Goal: Check status: Check status

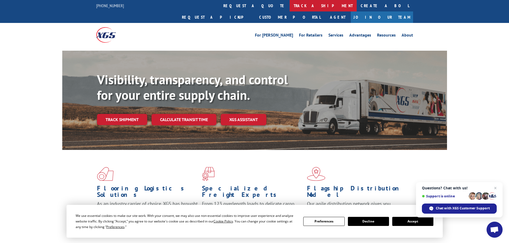
click at [290, 6] on link "track a shipment" at bounding box center [323, 5] width 67 height 11
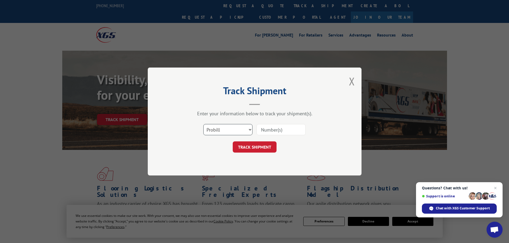
click at [231, 131] on select "Select category... Probill BOL PO" at bounding box center [227, 129] width 49 height 11
select select "po"
click at [203, 124] on select "Select category... Probill BOL PO" at bounding box center [227, 129] width 49 height 11
click at [266, 131] on input at bounding box center [281, 129] width 49 height 11
paste input "06515423"
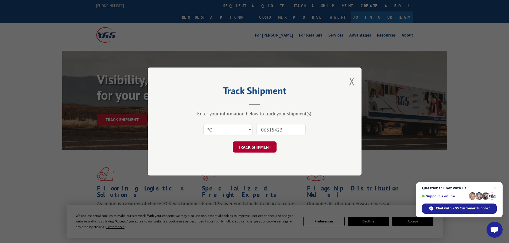
type input "06515423"
click at [266, 146] on button "TRACK SHIPMENT" at bounding box center [255, 147] width 44 height 11
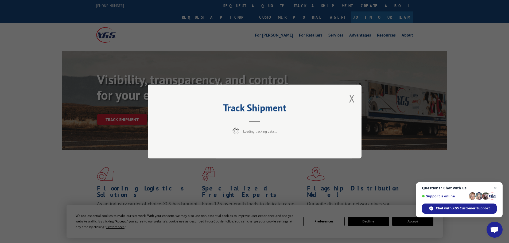
click at [497, 189] on span "Close chat" at bounding box center [495, 188] width 7 height 7
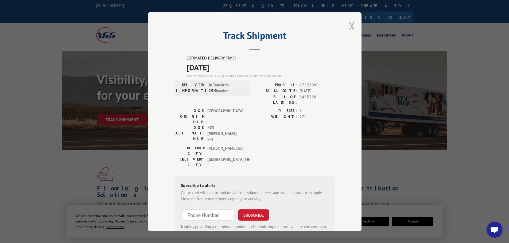
click at [353, 25] on button "Close modal" at bounding box center [352, 26] width 6 height 14
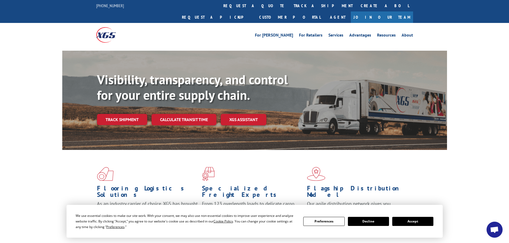
click at [412, 220] on button "Accept" at bounding box center [412, 221] width 41 height 9
